Goal: Check status: Check status

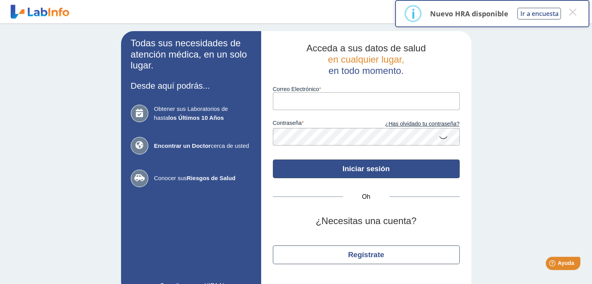
type input "[EMAIL_ADDRESS][DOMAIN_NAME]"
click at [352, 172] on font "Iniciar sesión" at bounding box center [366, 169] width 47 height 8
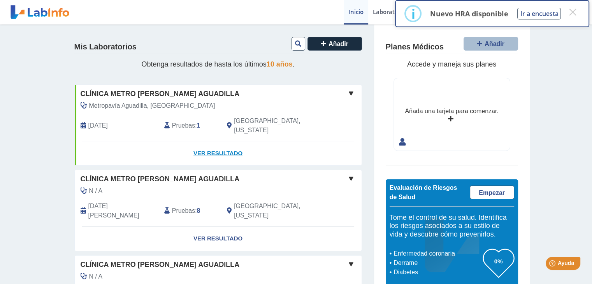
click at [207, 150] on font "Ver resultado" at bounding box center [217, 153] width 49 height 7
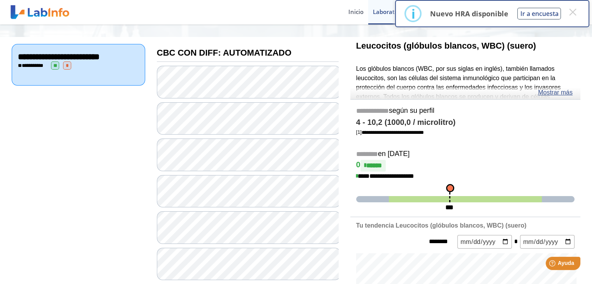
scroll to position [76, 0]
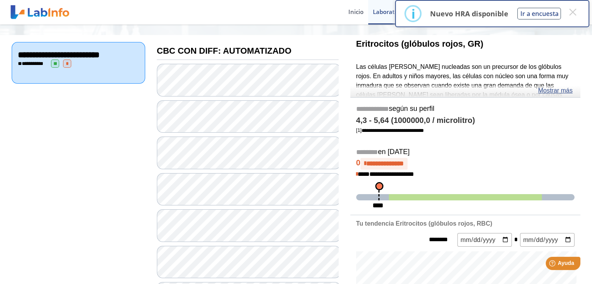
scroll to position [75, 0]
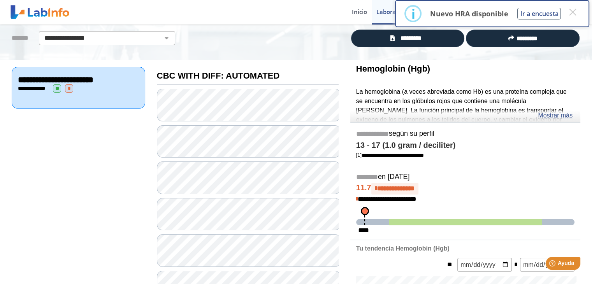
scroll to position [59, 0]
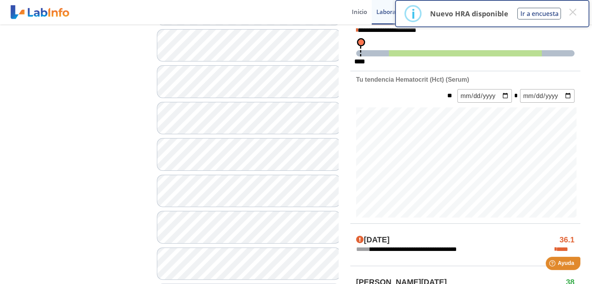
scroll to position [224, 0]
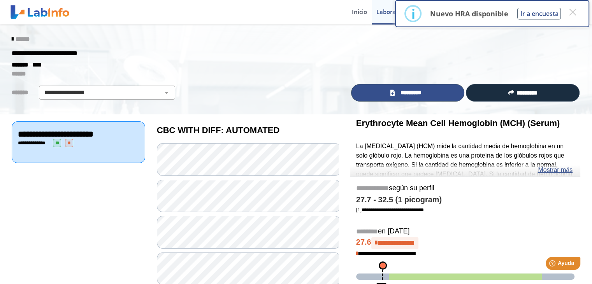
click at [404, 89] on span "*********" at bounding box center [411, 92] width 28 height 9
